Goal: Task Accomplishment & Management: Manage account settings

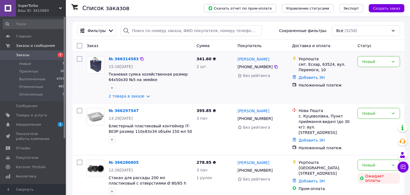
scroll to position [30, 0]
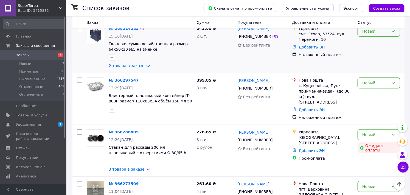
click at [368, 33] on div "Новый" at bounding box center [375, 31] width 27 height 6
click at [372, 42] on li "Принят" at bounding box center [379, 43] width 42 height 10
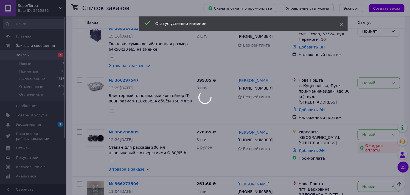
click at [373, 84] on div at bounding box center [205, 97] width 410 height 195
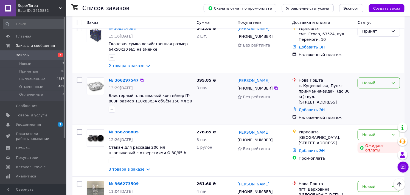
click at [373, 86] on div "Новый" at bounding box center [375, 83] width 27 height 6
click at [373, 94] on li "Принят" at bounding box center [379, 96] width 42 height 10
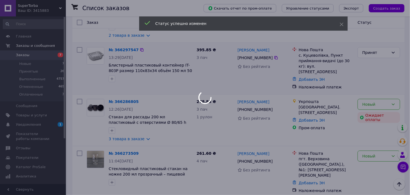
scroll to position [91, 0]
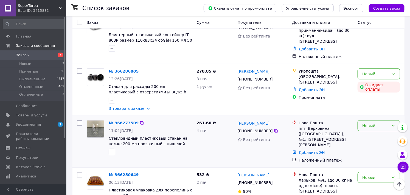
click at [368, 123] on div "Новый" at bounding box center [375, 126] width 27 height 6
click at [367, 133] on li "Принят" at bounding box center [379, 133] width 42 height 10
click at [373, 72] on icon at bounding box center [393, 74] width 4 height 4
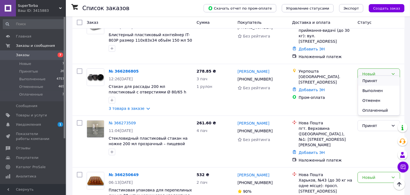
click at [373, 80] on li "Принят" at bounding box center [379, 81] width 42 height 10
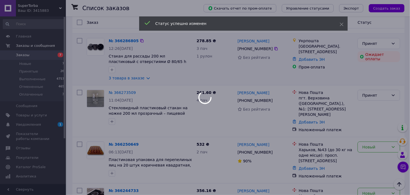
scroll to position [152, 0]
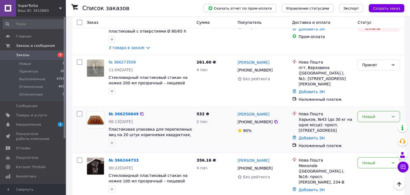
click at [371, 114] on div "Новый" at bounding box center [375, 117] width 27 height 6
click at [370, 118] on li "Принят" at bounding box center [379, 119] width 42 height 10
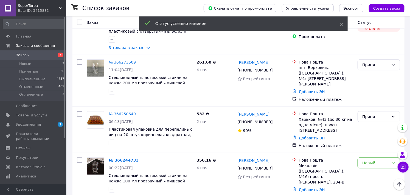
scroll to position [183, 0]
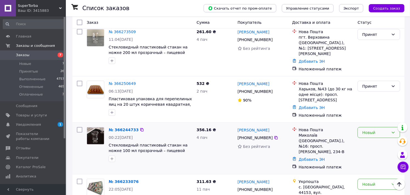
click at [363, 130] on div "Новый" at bounding box center [375, 133] width 27 height 6
click at [365, 134] on li "Принят" at bounding box center [379, 134] width 42 height 10
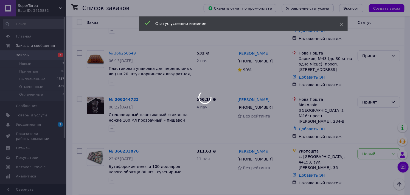
scroll to position [244, 0]
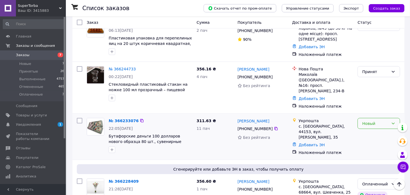
click at [366, 121] on div "Новый" at bounding box center [375, 124] width 27 height 6
click at [368, 120] on li "Принят" at bounding box center [379, 120] width 42 height 10
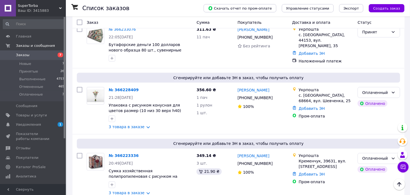
scroll to position [366, 0]
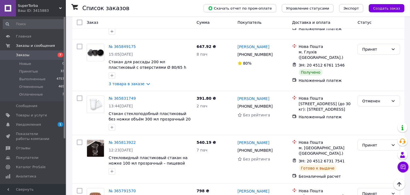
scroll to position [1158, 0]
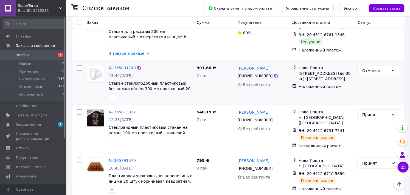
click at [377, 63] on div "Отменен" at bounding box center [378, 82] width 47 height 39
drag, startPoint x: 379, startPoint y: 103, endPoint x: 245, endPoint y: 123, distance: 135.2
click at [379, 107] on div "Принят" at bounding box center [378, 129] width 47 height 44
drag, startPoint x: 379, startPoint y: 67, endPoint x: 315, endPoint y: 101, distance: 72.9
click at [379, 67] on div "Отменен" at bounding box center [378, 82] width 47 height 39
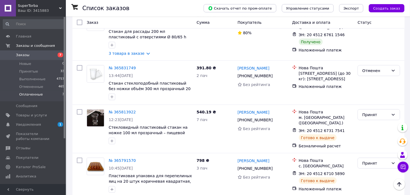
click at [27, 97] on span "Оплаченные" at bounding box center [31, 94] width 24 height 5
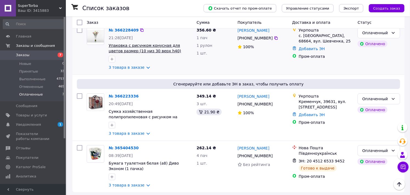
scroll to position [65, 0]
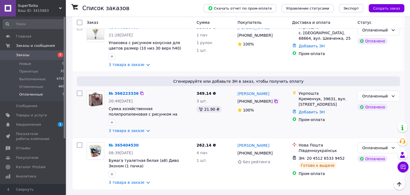
click at [274, 101] on icon at bounding box center [275, 101] width 3 height 3
click at [119, 92] on link "№ 366223336" at bounding box center [124, 93] width 30 height 4
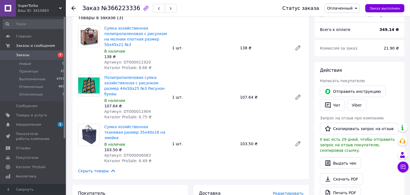
scroll to position [152, 0]
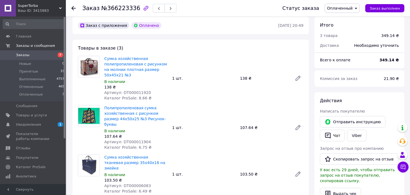
click at [73, 9] on icon at bounding box center [73, 8] width 4 height 4
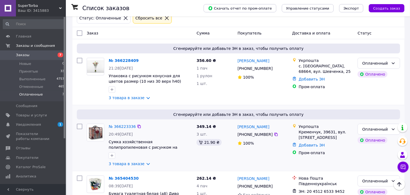
scroll to position [61, 0]
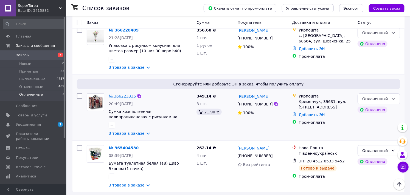
click at [119, 97] on link "№ 366223336" at bounding box center [122, 96] width 27 height 4
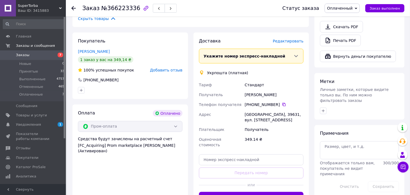
scroll to position [366, 0]
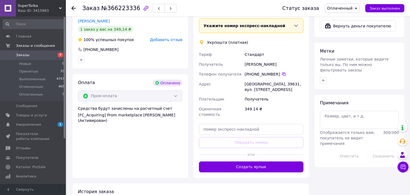
click at [254, 162] on button "Создать ярлык" at bounding box center [251, 167] width 104 height 11
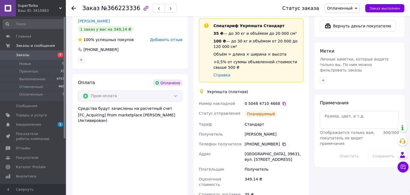
click at [72, 9] on icon at bounding box center [73, 8] width 4 height 4
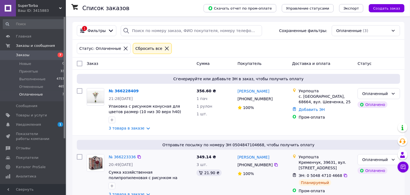
click at [229, 184] on div "349.14 ₴ 3 шт. 21.90 ₴" at bounding box center [214, 175] width 41 height 47
click at [274, 98] on icon at bounding box center [275, 98] width 3 height 3
click at [307, 95] on div "с. Матроска, 68664, вул. Шевченка, 25" at bounding box center [326, 99] width 55 height 11
click at [308, 95] on div "с. Матроска, 68664, вул. Шевченка, 25" at bounding box center [326, 99] width 55 height 11
copy div "Матроска"
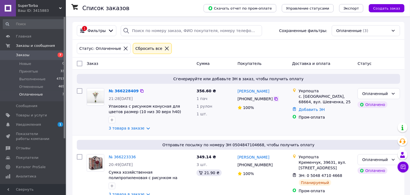
click at [274, 98] on icon at bounding box center [275, 98] width 3 height 3
click at [36, 72] on li "Принятые 33" at bounding box center [33, 72] width 67 height 8
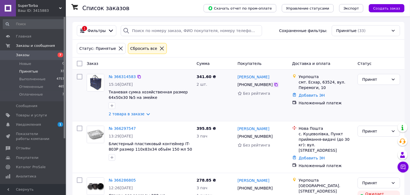
click at [274, 86] on icon at bounding box center [276, 85] width 4 height 4
click at [118, 78] on link "№ 366314583" at bounding box center [122, 77] width 27 height 4
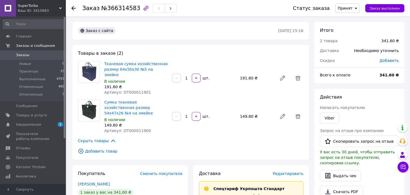
click at [73, 7] on icon at bounding box center [73, 8] width 4 height 4
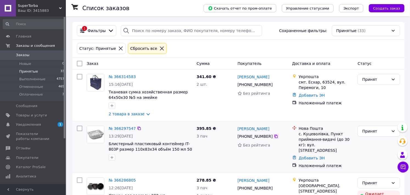
click at [274, 138] on icon at bounding box center [275, 136] width 3 height 3
click at [308, 135] on div "с. Куцеволівка, Пункт приймання-видачі (до 30 кг): вул. [STREET_ADDRESS]" at bounding box center [326, 142] width 55 height 22
copy div "Куцеволівка"
click at [274, 138] on icon at bounding box center [276, 136] width 4 height 4
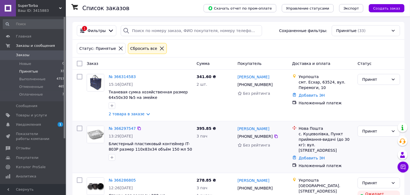
drag, startPoint x: 273, startPoint y: 136, endPoint x: 267, endPoint y: 139, distance: 6.7
click at [274, 138] on icon at bounding box center [276, 136] width 4 height 4
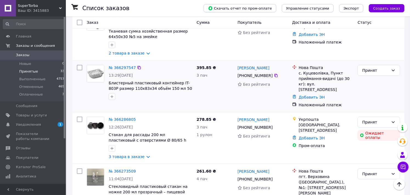
scroll to position [91, 0]
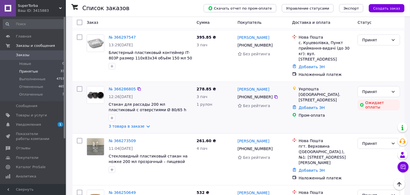
click at [306, 92] on div "[GEOGRAPHIC_DATA]. [STREET_ADDRESS]" at bounding box center [326, 97] width 55 height 11
copy div "Шепетовка"
click at [274, 95] on icon at bounding box center [275, 96] width 3 height 3
click at [274, 147] on icon at bounding box center [276, 149] width 4 height 4
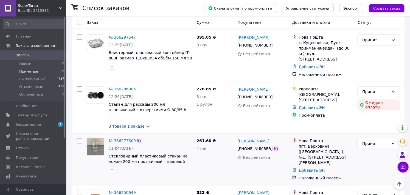
click at [274, 147] on icon at bounding box center [276, 149] width 4 height 4
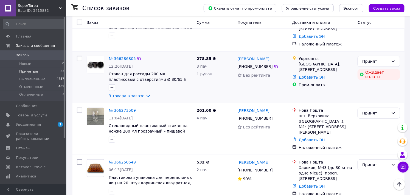
scroll to position [152, 0]
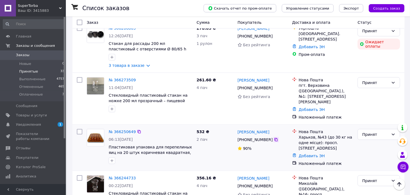
click at [274, 138] on icon at bounding box center [276, 140] width 4 height 4
click at [274, 184] on icon at bounding box center [276, 186] width 4 height 4
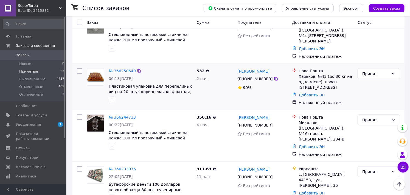
scroll to position [244, 0]
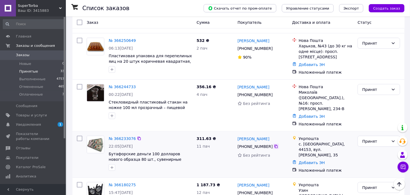
click at [274, 145] on icon at bounding box center [276, 147] width 4 height 4
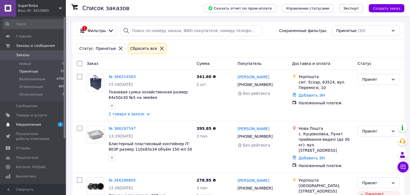
click at [37, 125] on span "Уведомления" at bounding box center [28, 124] width 25 height 5
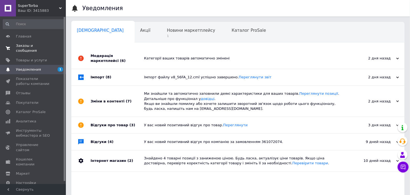
click at [27, 44] on span "Заказы и сообщения" at bounding box center [33, 48] width 35 height 10
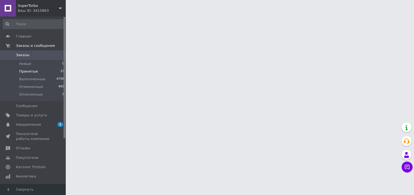
click at [44, 72] on li "Принятые 33" at bounding box center [33, 72] width 67 height 8
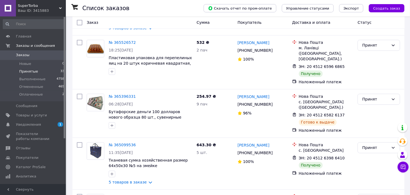
scroll to position [1510, 0]
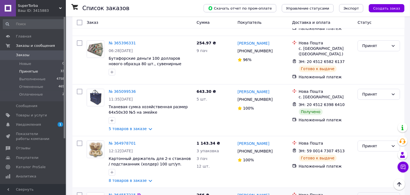
click at [372, 195] on div "Принят" at bounding box center [375, 198] width 27 height 6
click at [374, 144] on li "Выполнен" at bounding box center [379, 147] width 42 height 10
click at [274, 149] on icon at bounding box center [276, 151] width 4 height 4
click at [369, 91] on div "Принят" at bounding box center [375, 94] width 27 height 6
click at [372, 41] on li "Выполнен" at bounding box center [379, 43] width 42 height 10
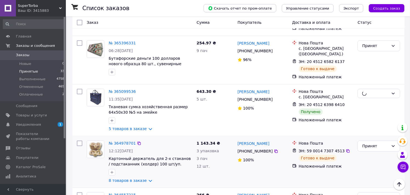
scroll to position [1450, 0]
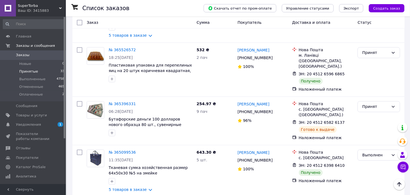
drag, startPoint x: 266, startPoint y: 142, endPoint x: 249, endPoint y: 140, distance: 17.6
copy link "Юрійчук"
